Goal: Find specific page/section: Locate item on page

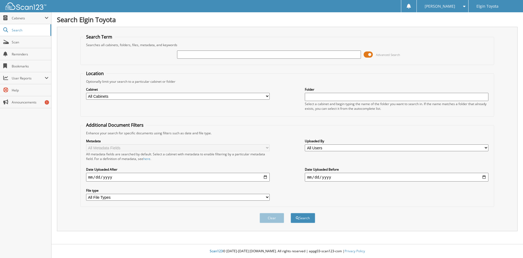
click at [186, 56] on input "text" at bounding box center [269, 54] width 184 height 8
paste input "[US_VEHICLE_IDENTIFICATION_NUMBER]"
type input "[US_VEHICLE_IDENTIFICATION_NUMBER]"
click at [291, 213] on button "Search" at bounding box center [303, 218] width 25 height 10
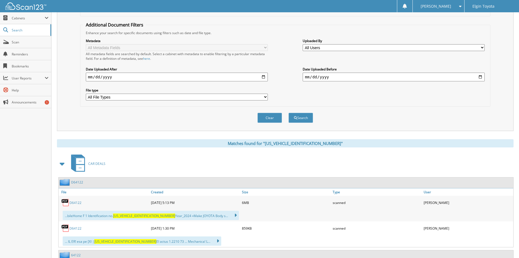
scroll to position [109, 0]
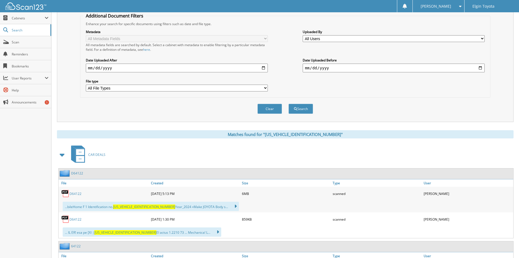
click at [74, 193] on link "D64122" at bounding box center [76, 193] width 12 height 5
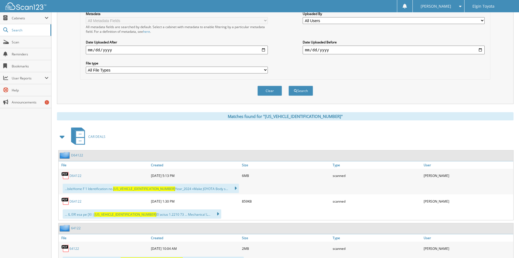
scroll to position [136, 0]
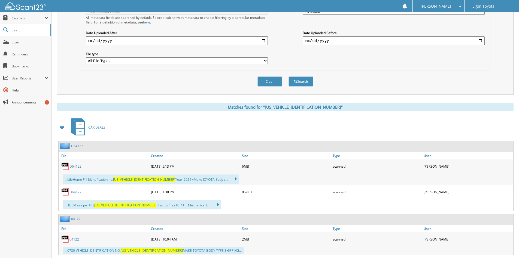
click at [77, 166] on link "D64122" at bounding box center [76, 166] width 12 height 5
